Goal: Task Accomplishment & Management: Use online tool/utility

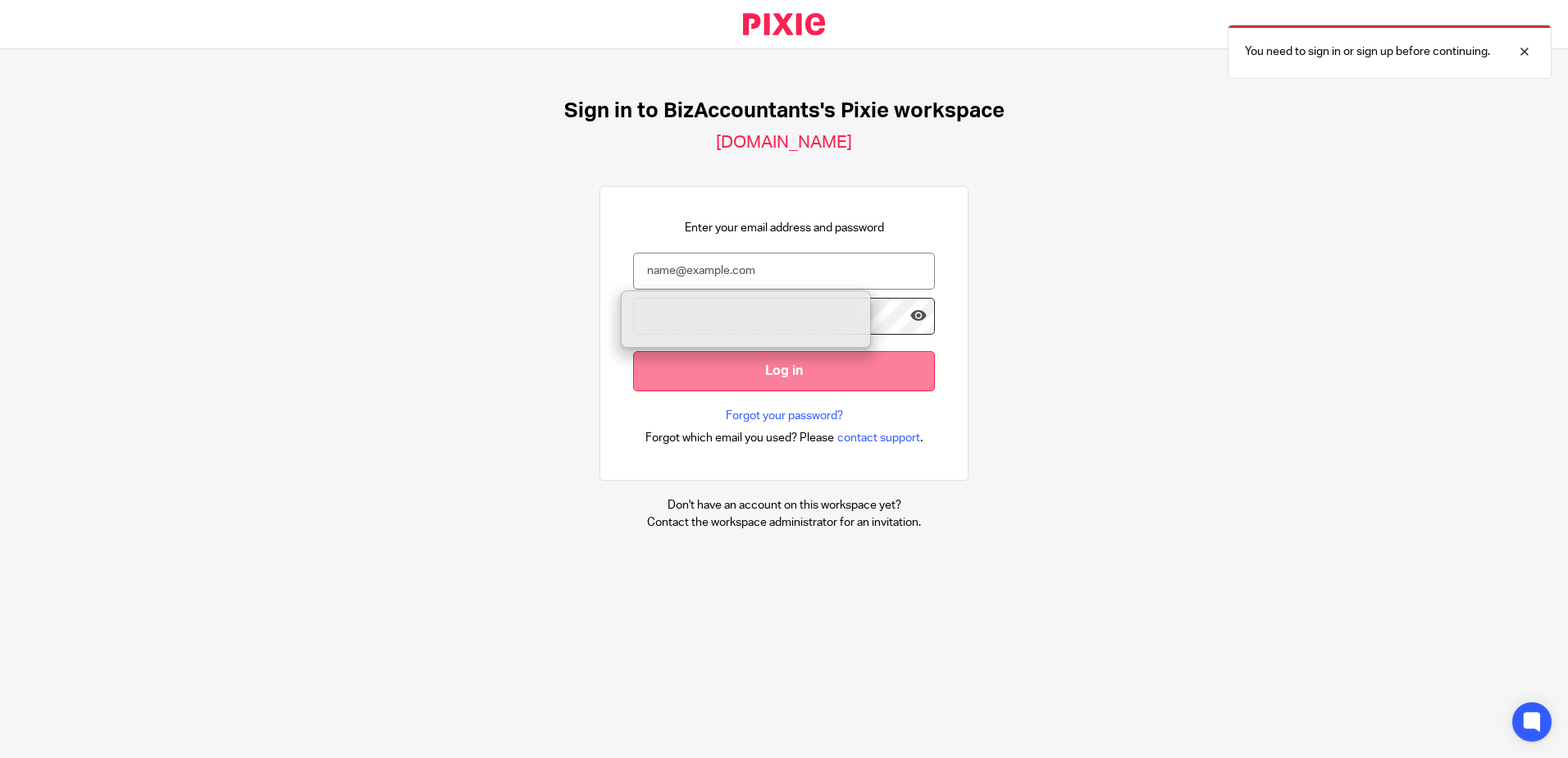
type input "biz@bizaccountants.com"
click at [726, 377] on input "Log in" at bounding box center [784, 371] width 302 height 40
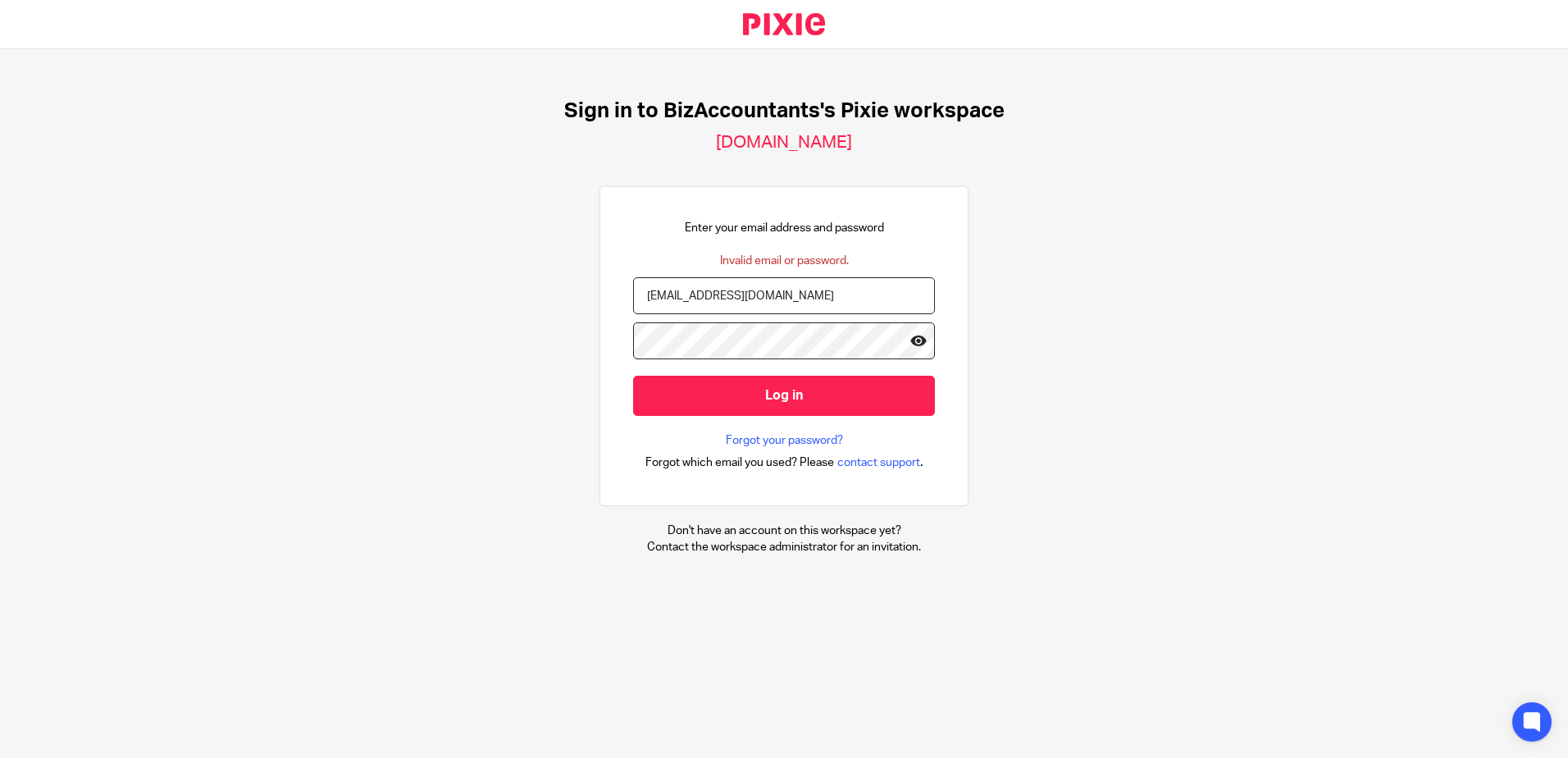
click at [910, 335] on icon at bounding box center [919, 340] width 17 height 17
click at [245, 354] on div "Sign in to BizAccountants's Pixie workspace [DOMAIN_NAME] Enter your email addr…" at bounding box center [784, 327] width 1568 height 555
click at [633, 376] on input "Log in" at bounding box center [784, 396] width 302 height 40
click at [910, 343] on icon at bounding box center [919, 340] width 17 height 17
click at [349, 340] on div "Sign in to BizAccountants's Pixie workspace biz-accountants.usepixie.net Enter …" at bounding box center [784, 327] width 1568 height 555
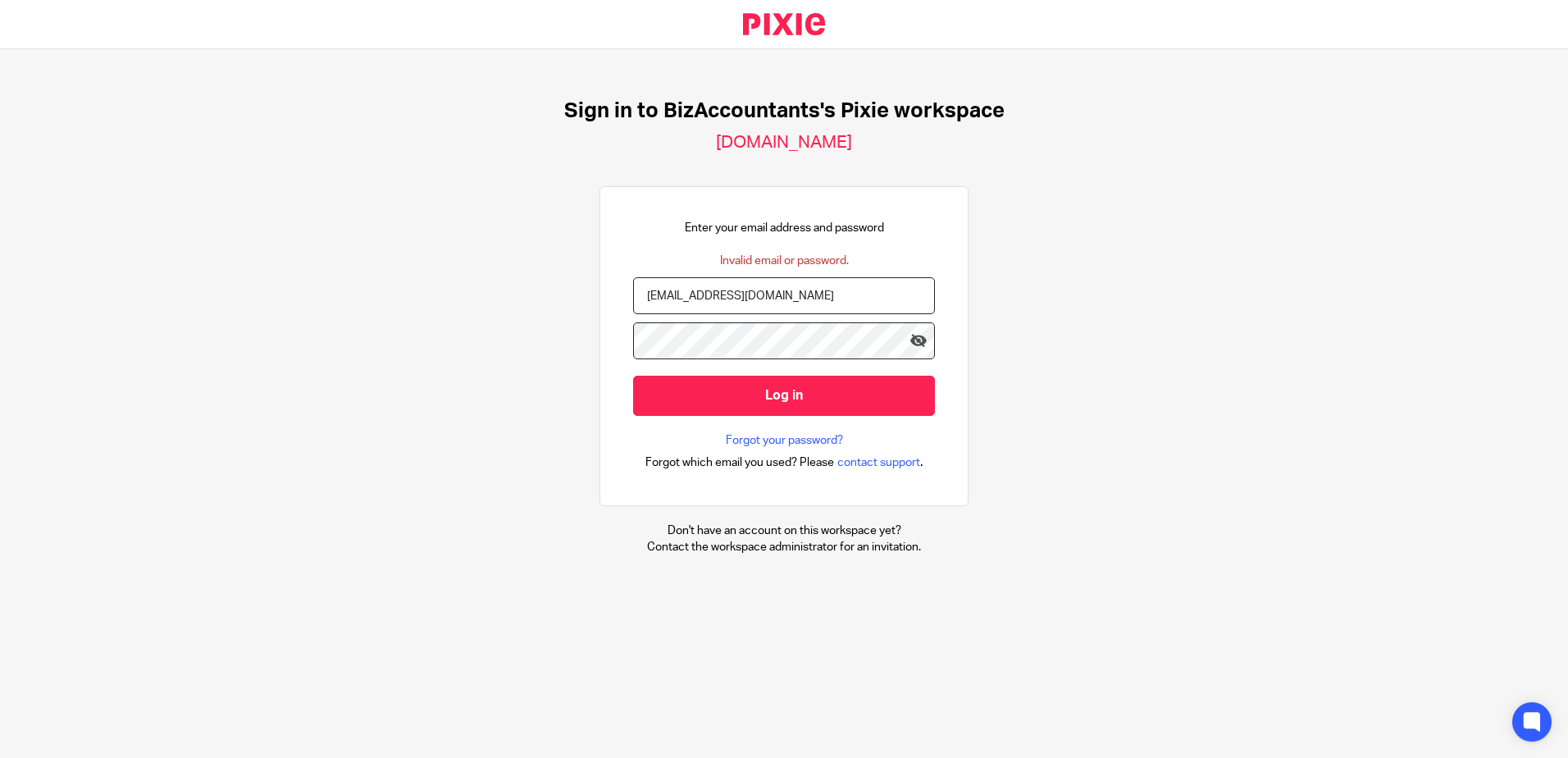
click at [633, 376] on input "Log in" at bounding box center [784, 396] width 302 height 40
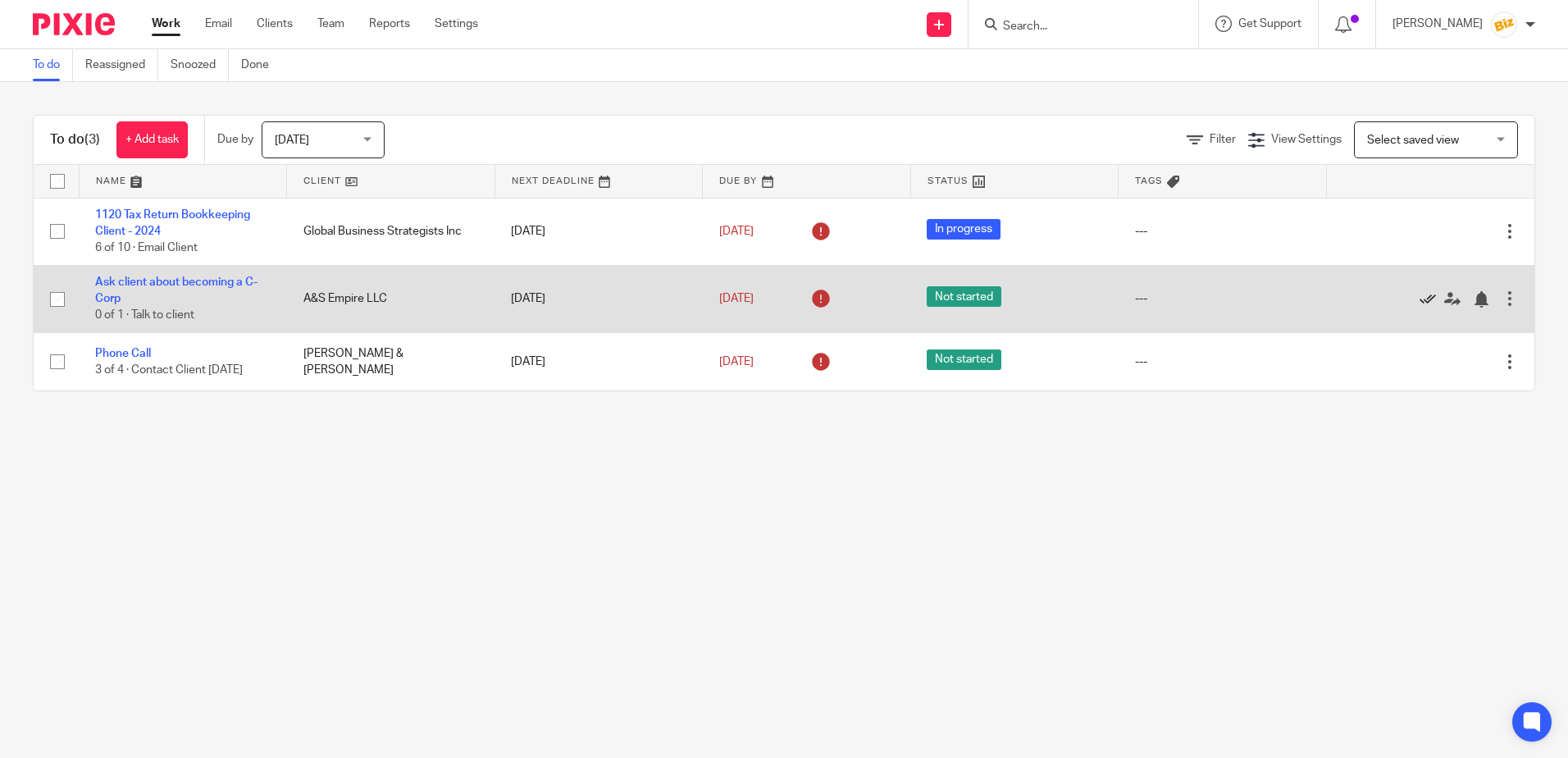
click at [1419, 293] on icon at bounding box center [1428, 300] width 17 height 17
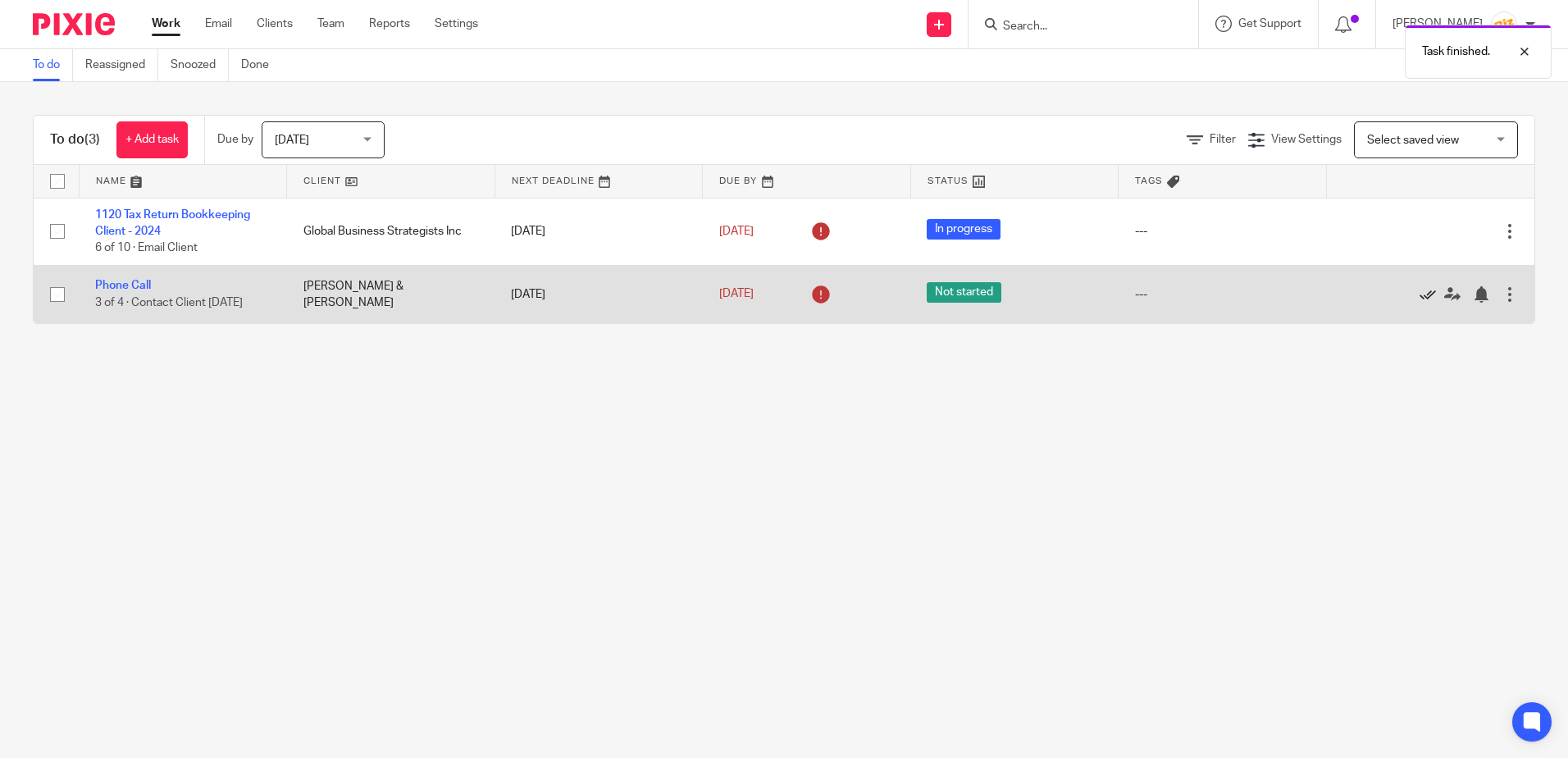
click at [1419, 292] on icon at bounding box center [1428, 295] width 17 height 17
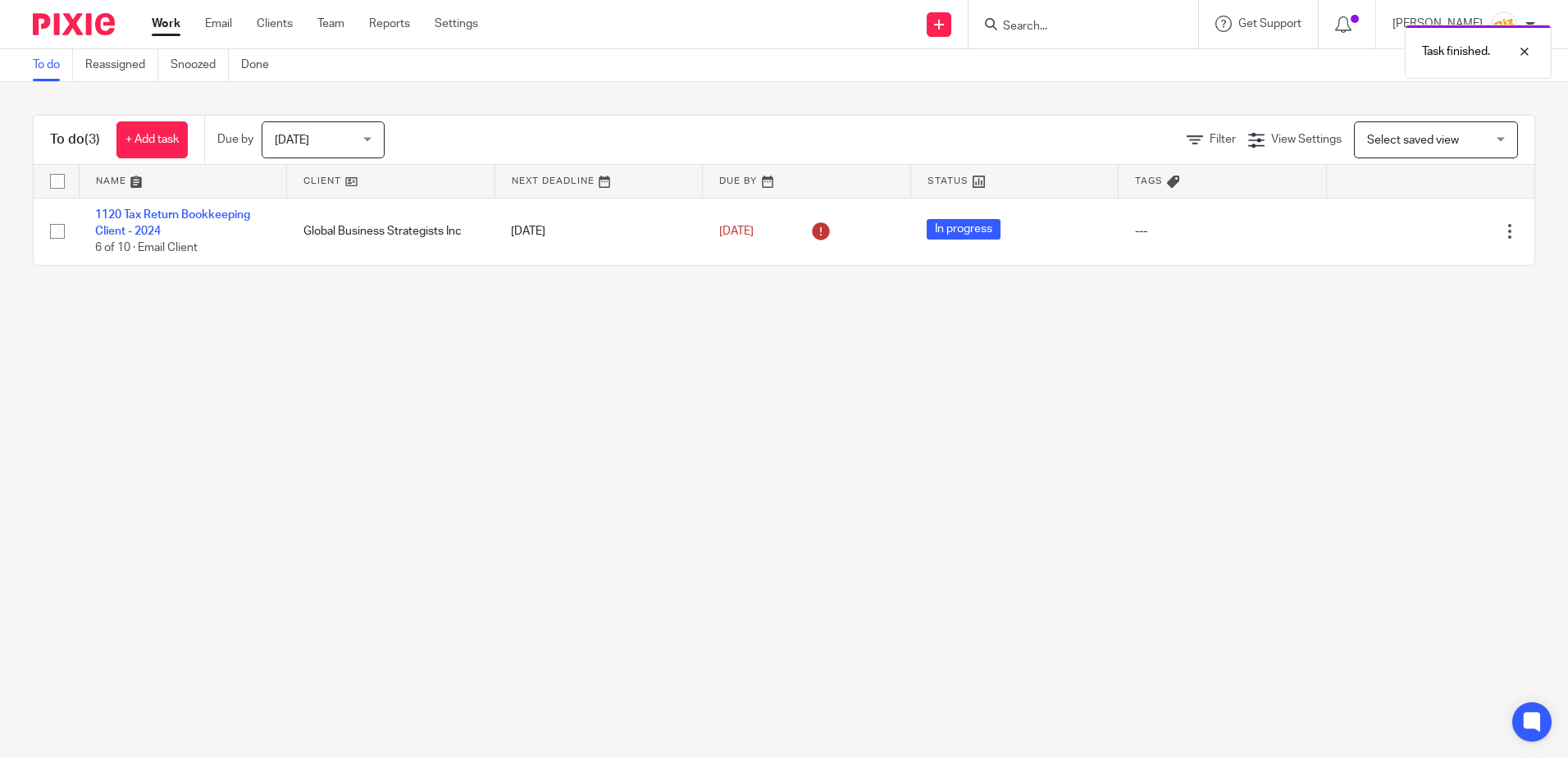
click at [1089, 24] on div "Task finished." at bounding box center [1167, 48] width 768 height 62
click at [1037, 25] on div "Task finished." at bounding box center [1167, 48] width 768 height 62
click at [1046, 25] on input "Search" at bounding box center [1075, 27] width 148 height 15
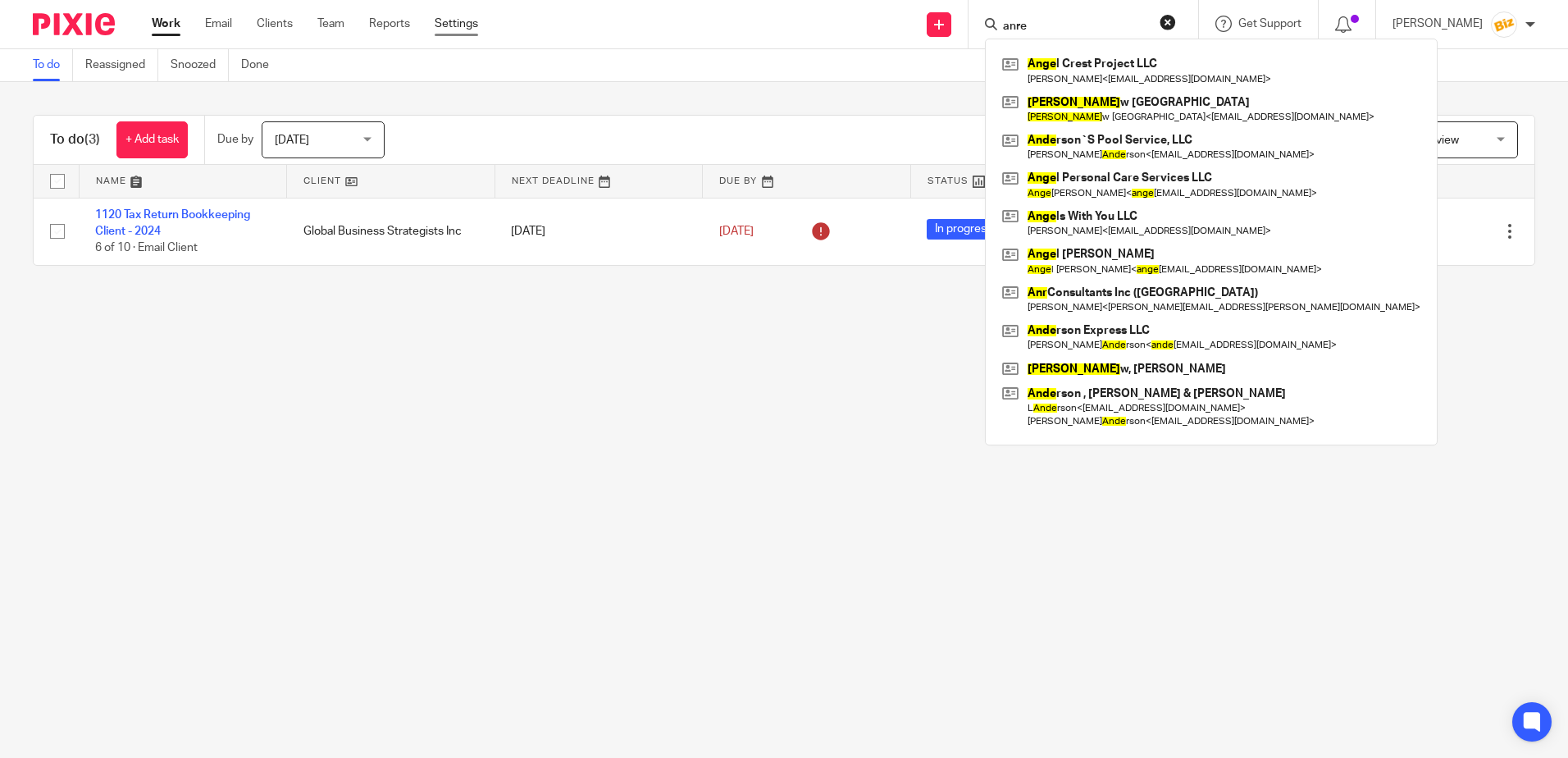
type input "anre"
drag, startPoint x: 1071, startPoint y: 26, endPoint x: 980, endPoint y: 16, distance: 91.5
click at [970, 18] on div "Send new email Create task Add client Request signature anre Ange l Crest Proje…" at bounding box center [1035, 24] width 1065 height 49
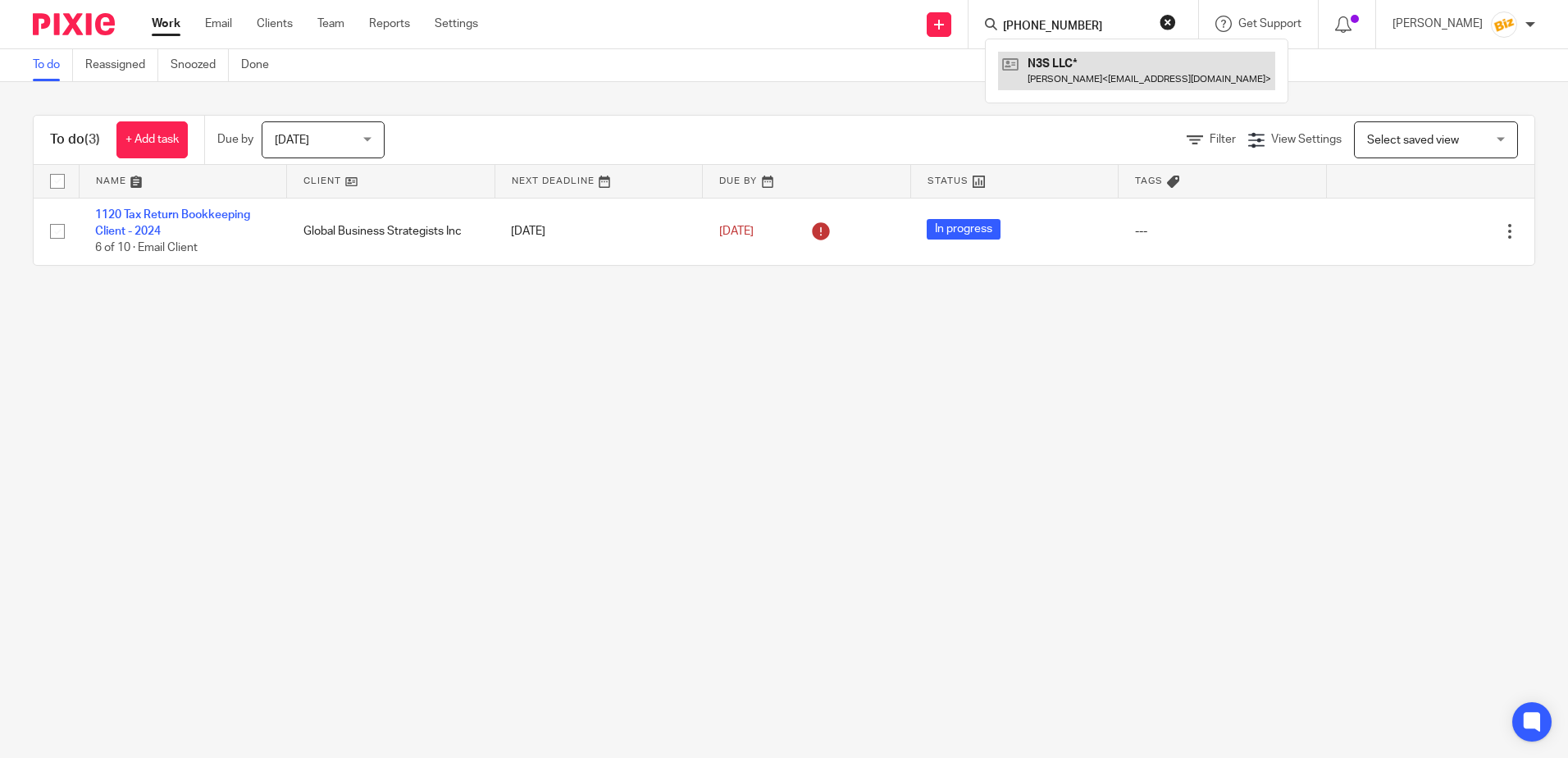
type input "708-351-6296"
click at [1076, 63] on link at bounding box center [1136, 71] width 277 height 38
